Goal: Find specific page/section

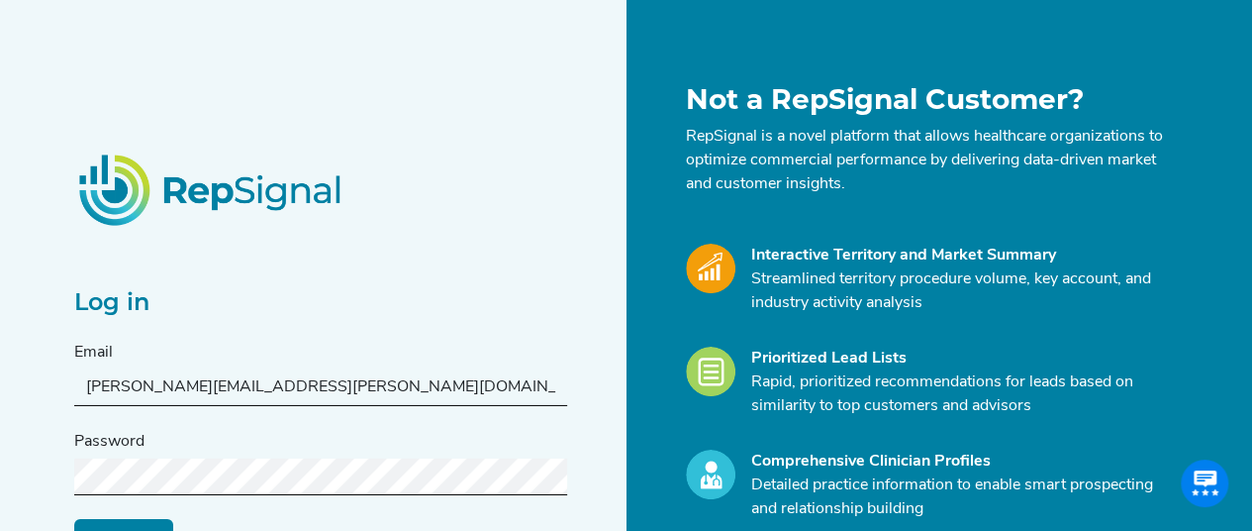
click at [74, 518] on input "Log in" at bounding box center [123, 537] width 99 height 38
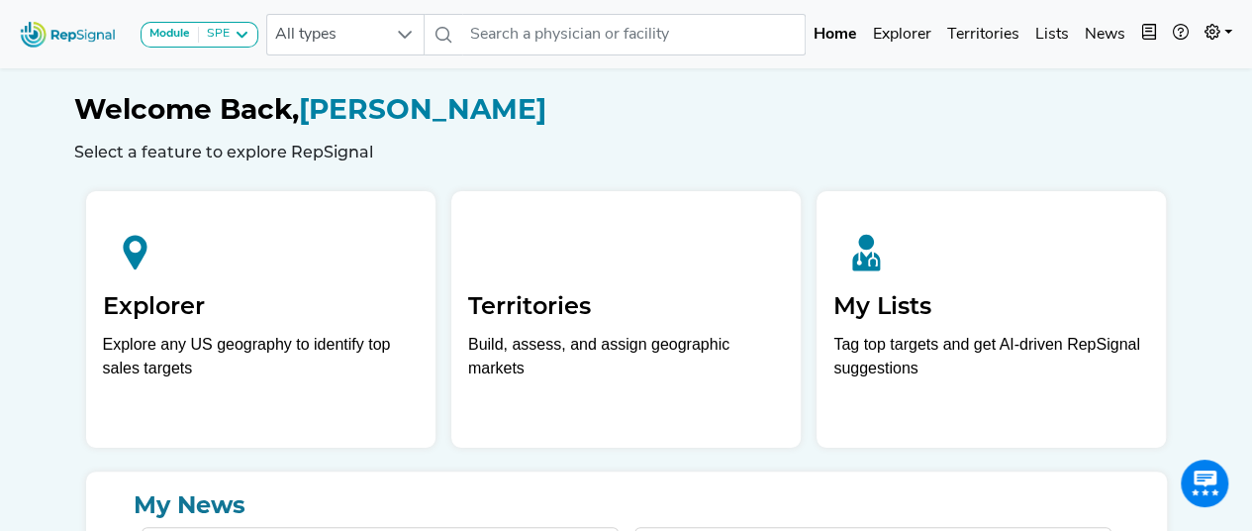
click at [208, 307] on h2 "Explorer" at bounding box center [261, 306] width 316 height 29
click at [158, 298] on h2 "Explorer" at bounding box center [261, 306] width 316 height 29
click at [830, 90] on div "Welcome Back, [PERSON_NAME] Select a feature to explore RepSignal" at bounding box center [626, 112] width 1105 height 98
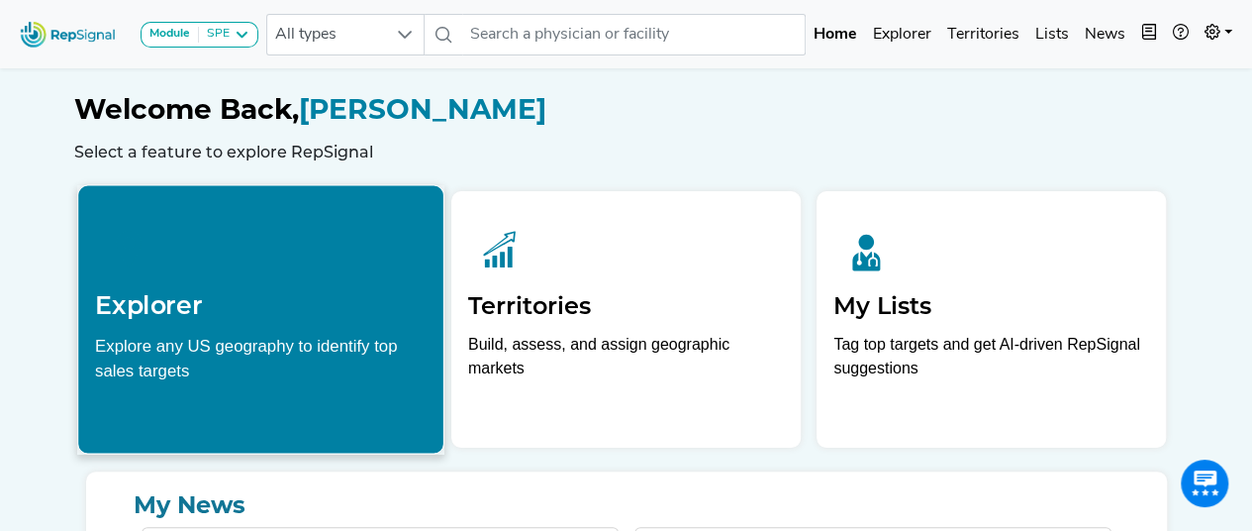
click at [135, 233] on icon at bounding box center [128, 248] width 67 height 67
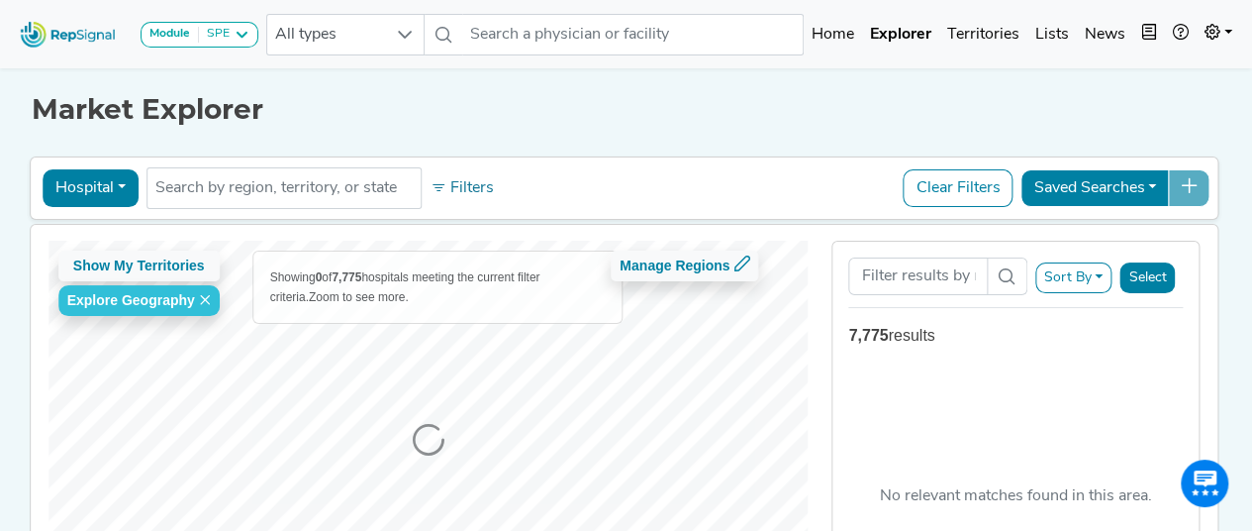
click at [245, 195] on input "text" at bounding box center [283, 188] width 257 height 24
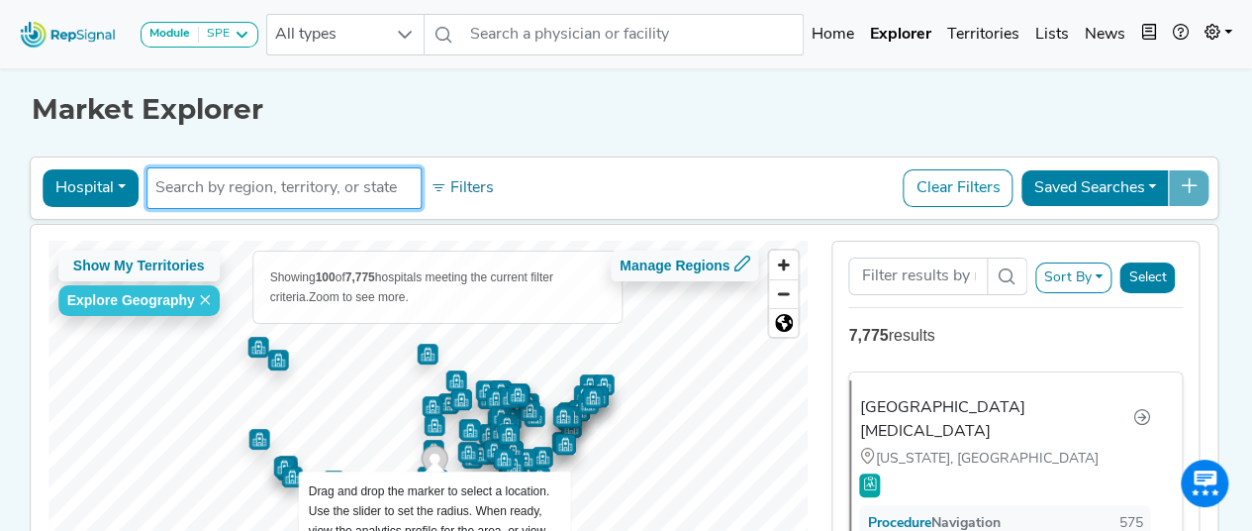
click at [398, 193] on input "text" at bounding box center [283, 188] width 257 height 24
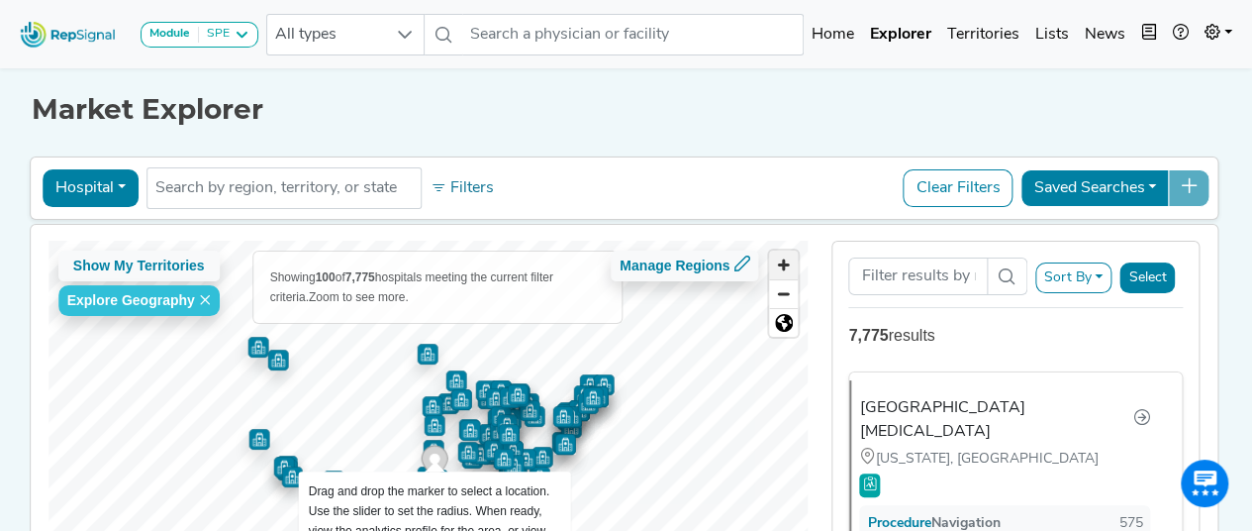
click at [789, 256] on span "Zoom in" at bounding box center [783, 264] width 29 height 29
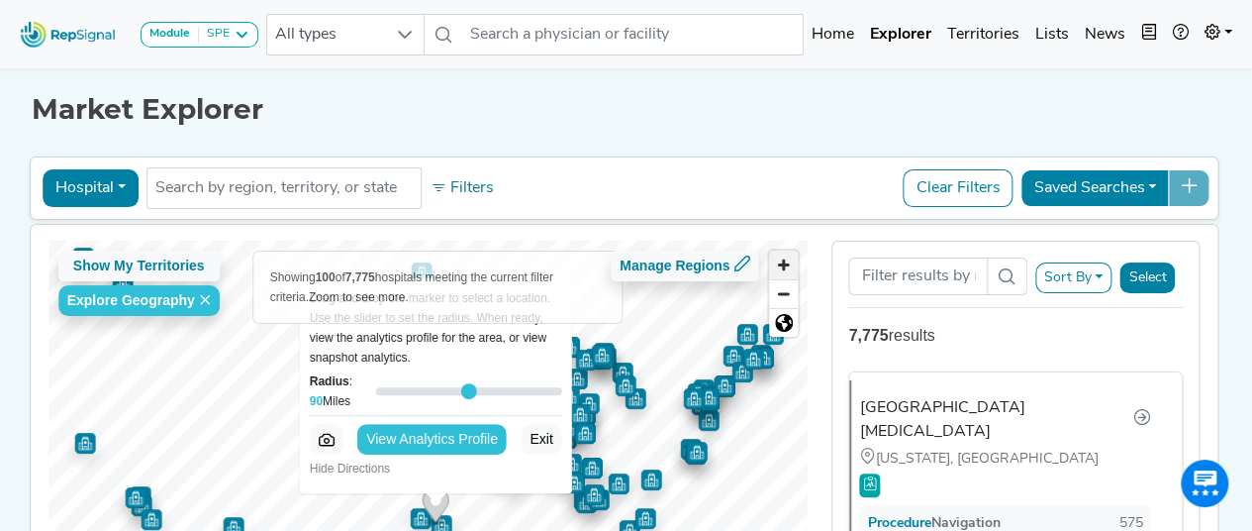
click at [789, 256] on span "Zoom in" at bounding box center [783, 264] width 29 height 29
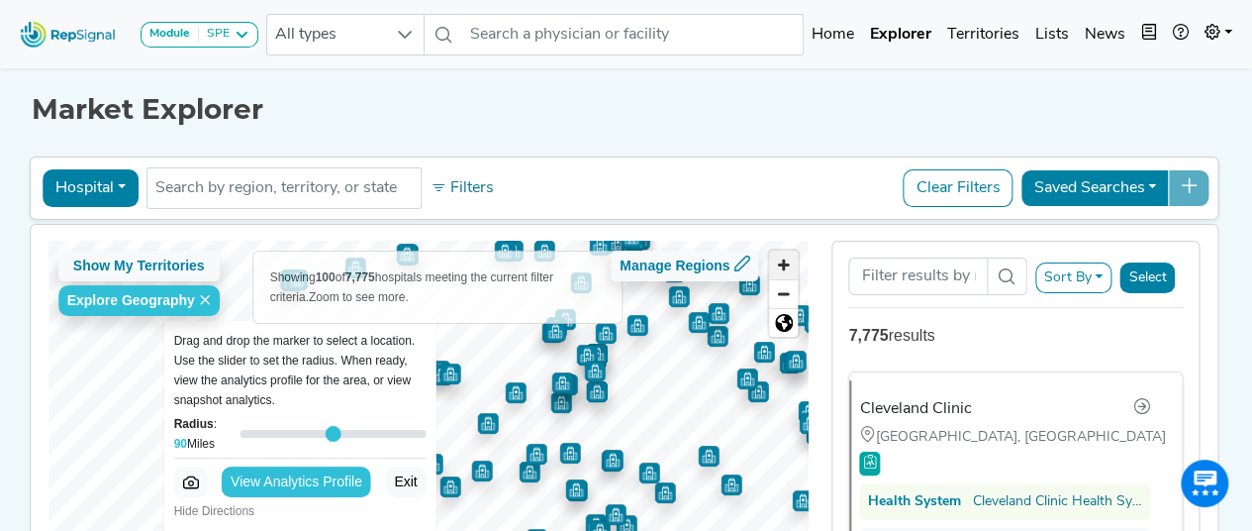
click at [786, 258] on span "Zoom in" at bounding box center [783, 264] width 29 height 29
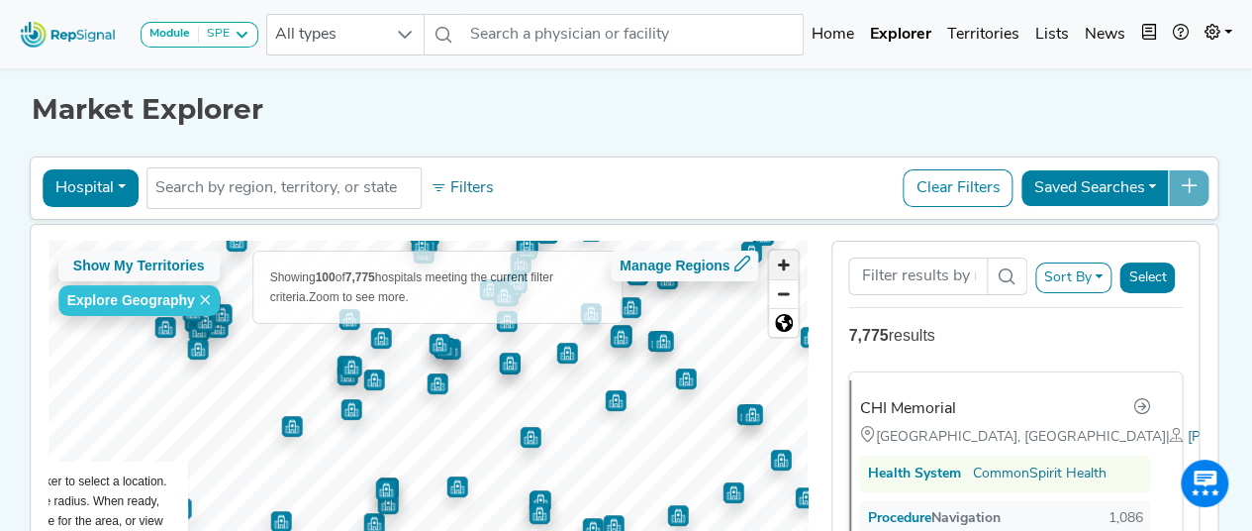
click at [795, 264] on span "Zoom in" at bounding box center [783, 264] width 29 height 29
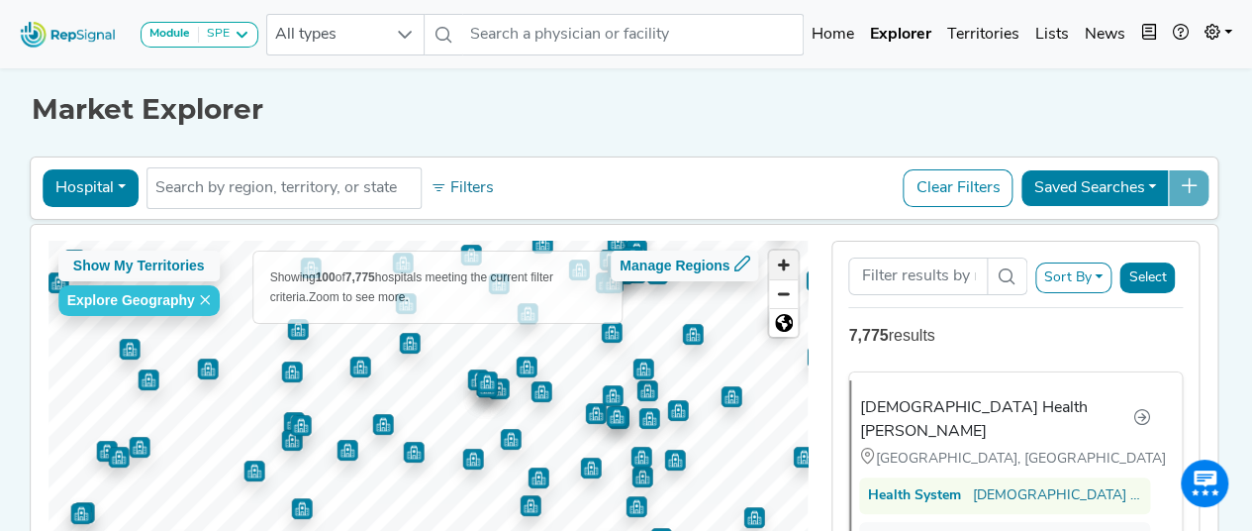
click at [792, 270] on span "Zoom in" at bounding box center [783, 264] width 29 height 29
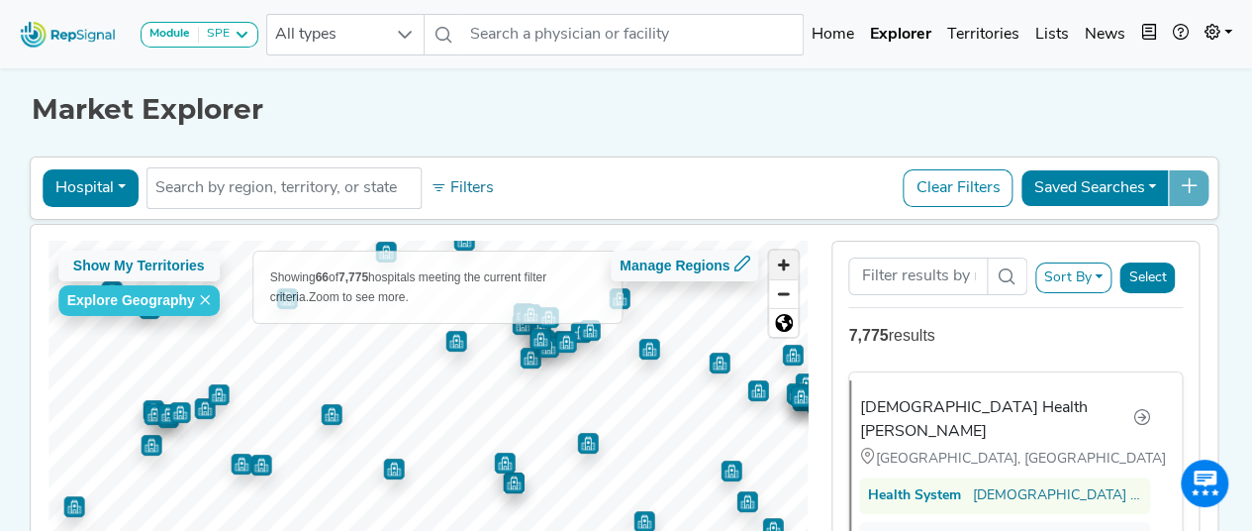
click at [790, 262] on span "Zoom in" at bounding box center [783, 264] width 29 height 29
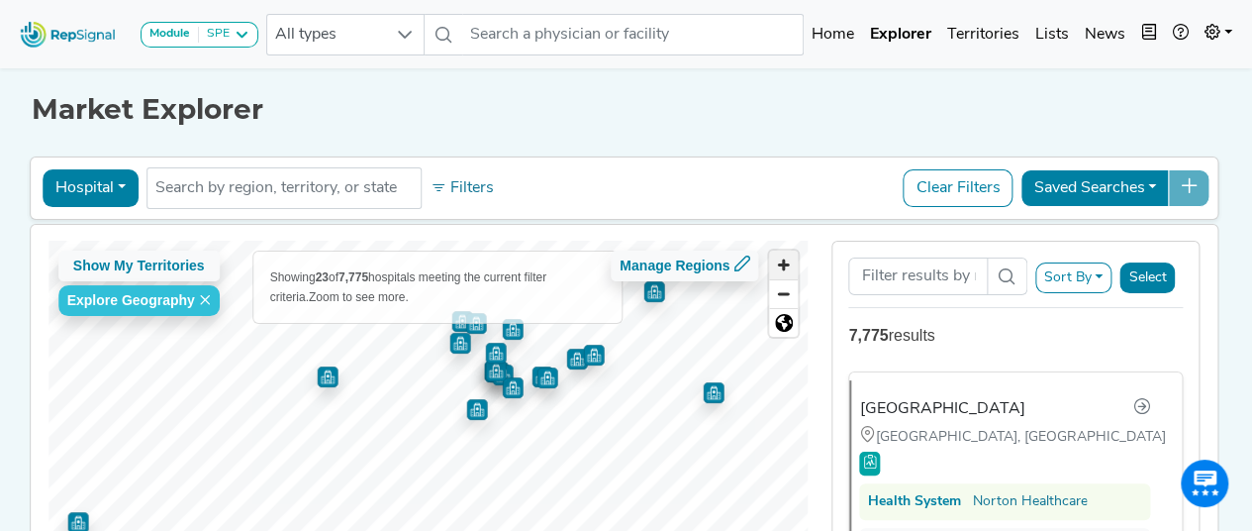
click at [790, 263] on span "Zoom in" at bounding box center [783, 264] width 29 height 29
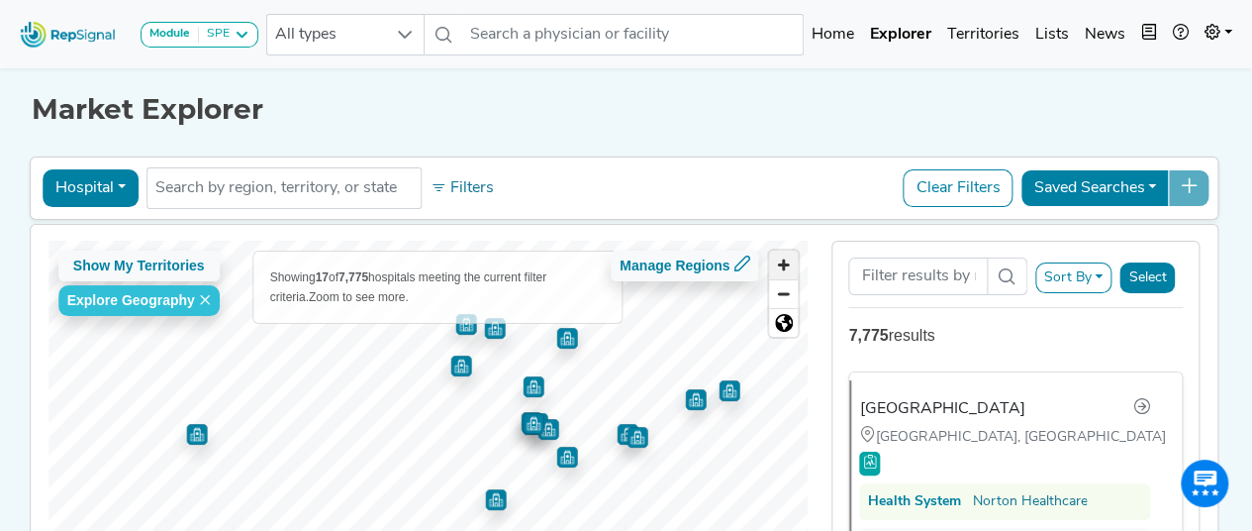
click at [793, 263] on span "Zoom in" at bounding box center [783, 264] width 29 height 29
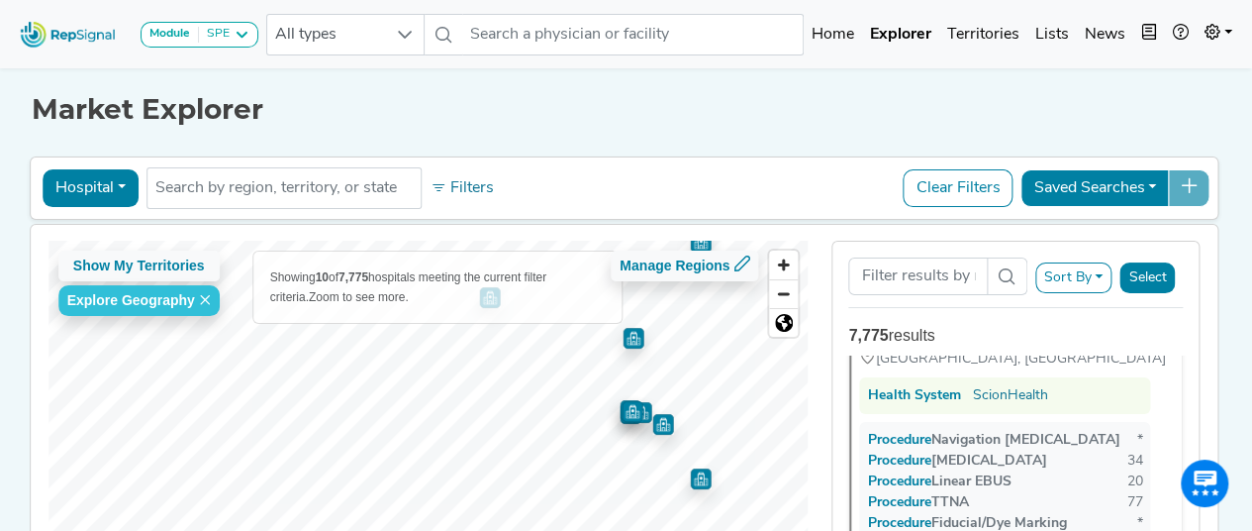
scroll to position [1345, 0]
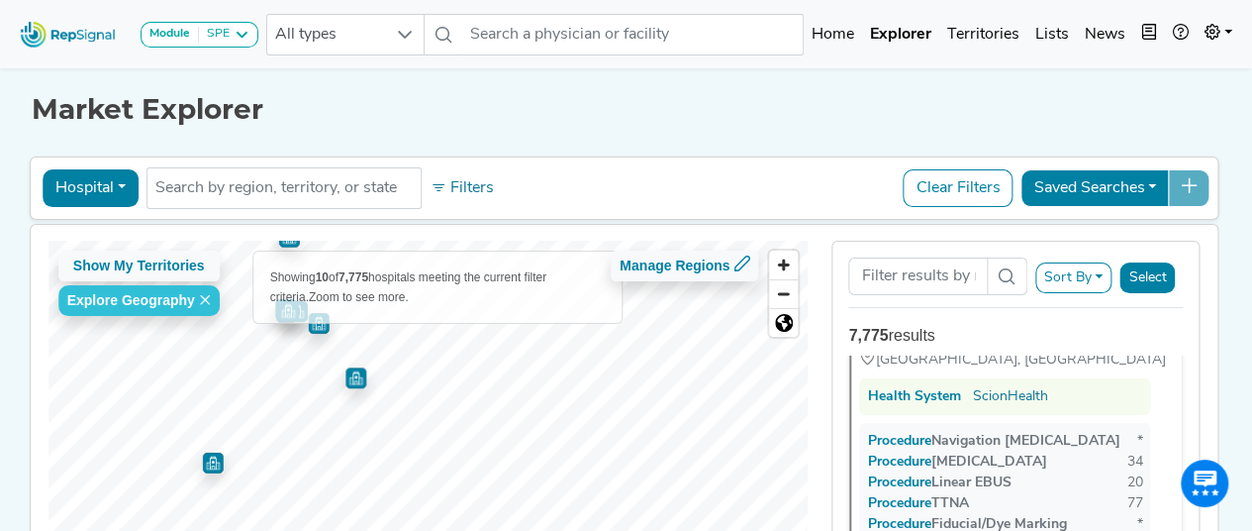
drag, startPoint x: 695, startPoint y: 470, endPoint x: 288, endPoint y: 325, distance: 432.2
click at [346, 367] on img "Map marker" at bounding box center [356, 377] width 21 height 21
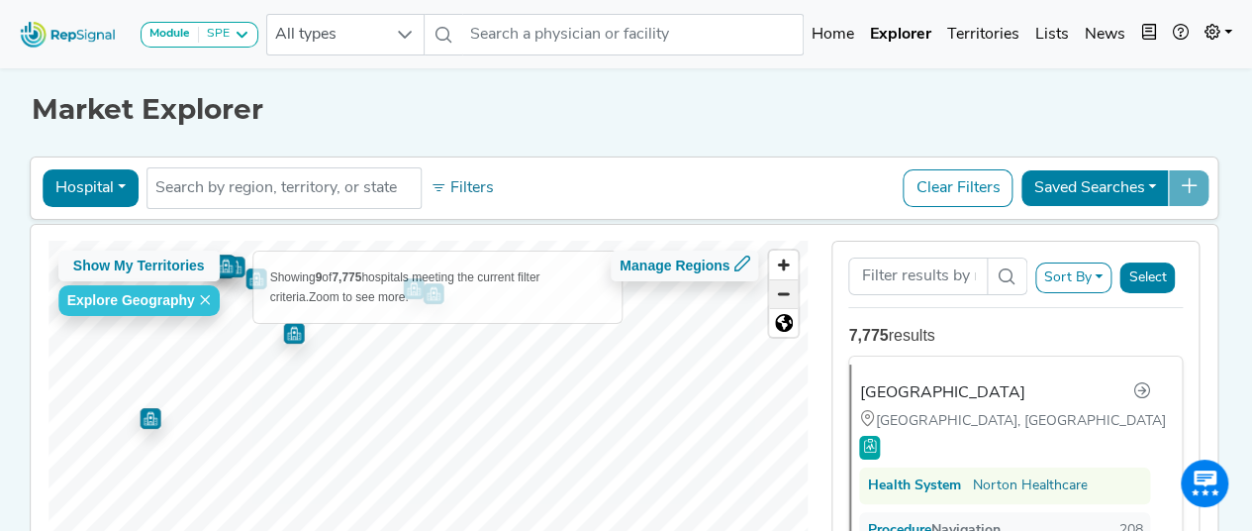
scroll to position [0, 0]
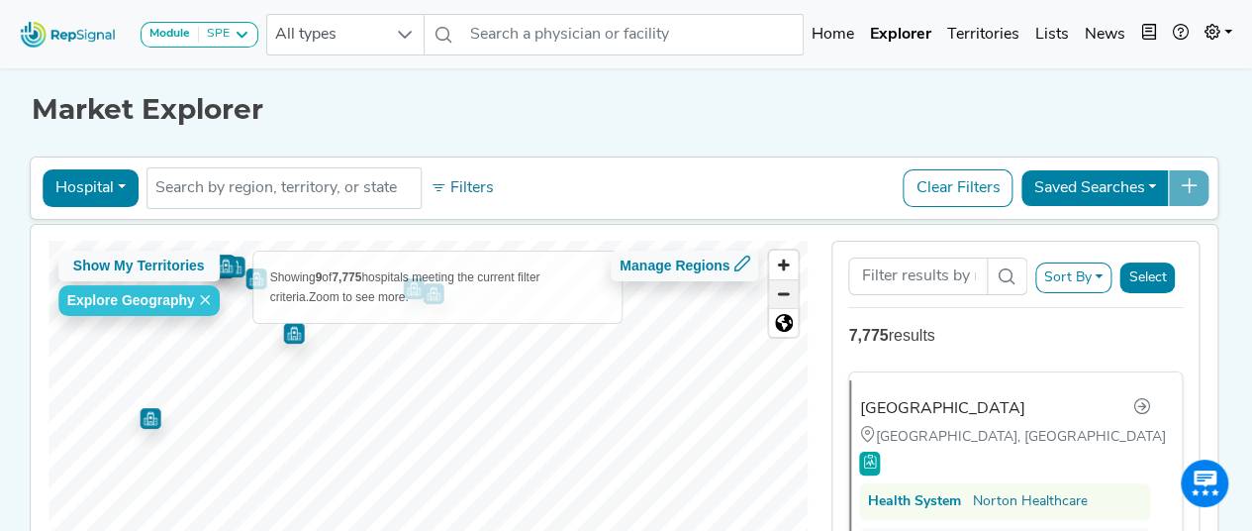
click at [781, 288] on span "Zoom out" at bounding box center [783, 294] width 29 height 28
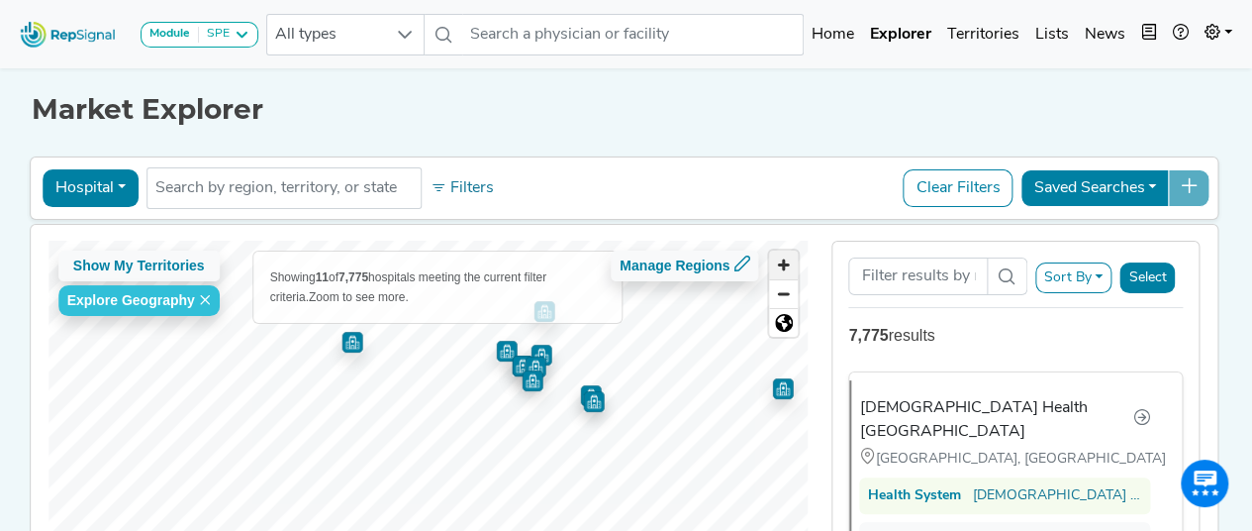
click at [791, 260] on span "Zoom in" at bounding box center [783, 264] width 29 height 29
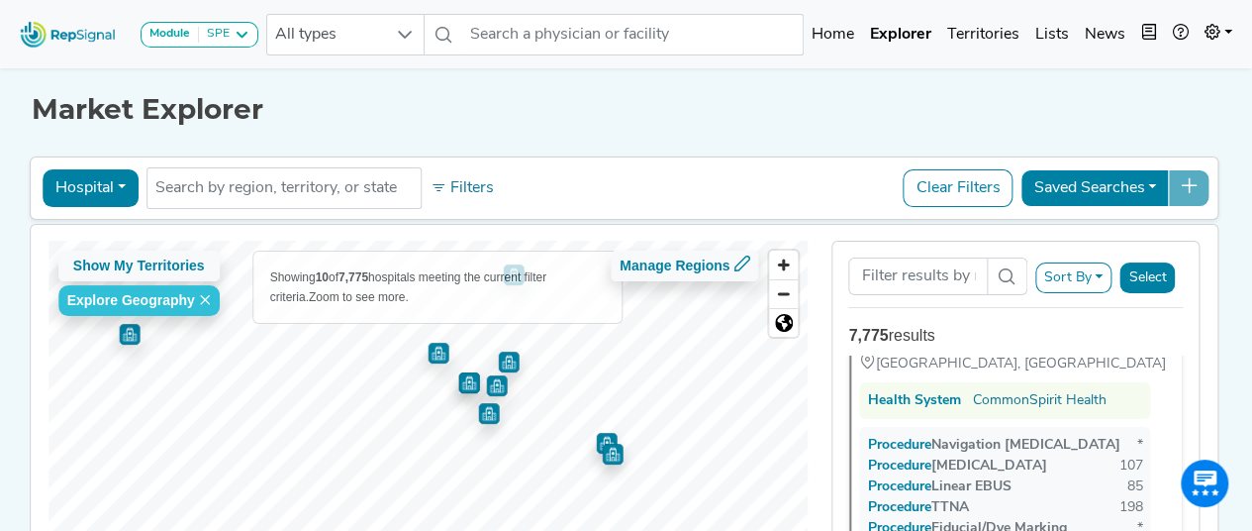
scroll to position [983, 0]
